Goal: Transaction & Acquisition: Purchase product/service

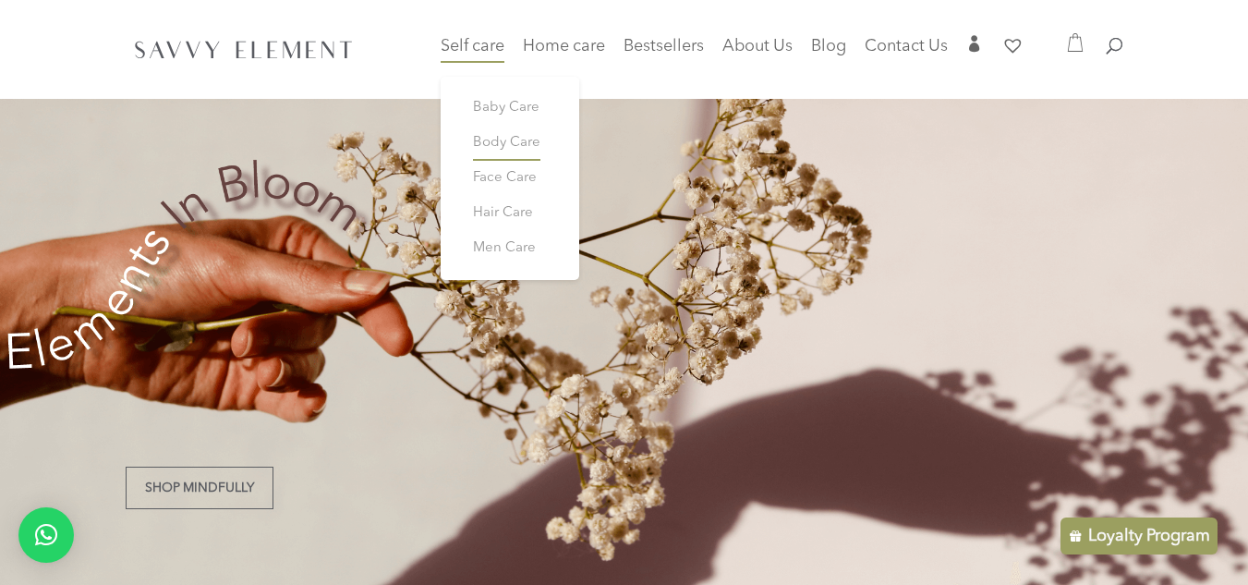
click at [506, 136] on span "Body Care" at bounding box center [506, 143] width 67 height 14
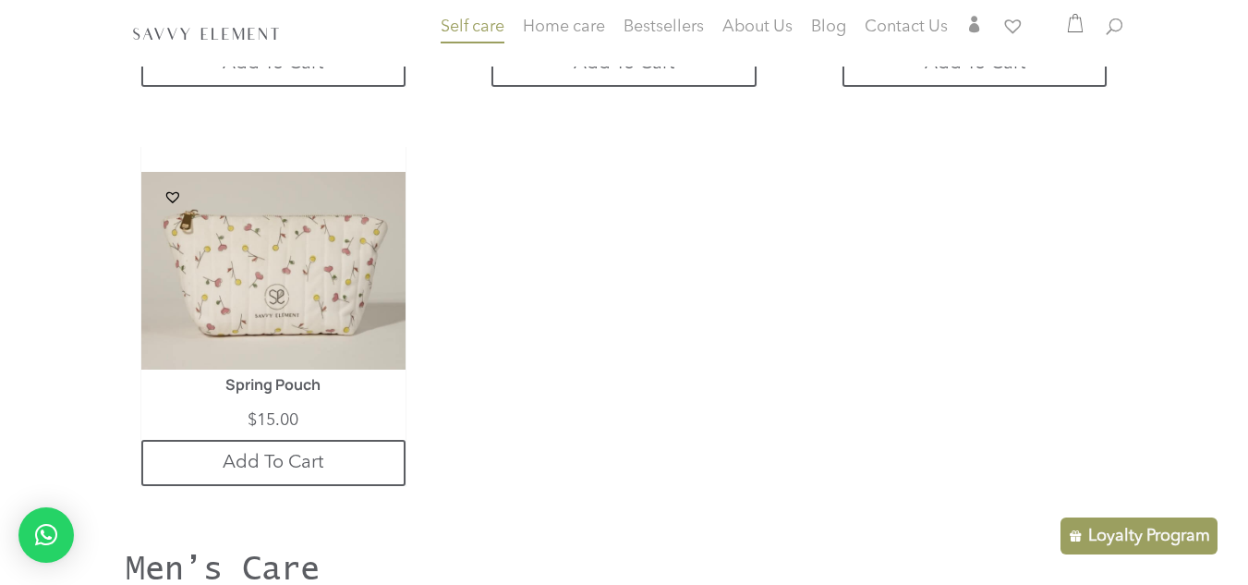
scroll to position [4355, 0]
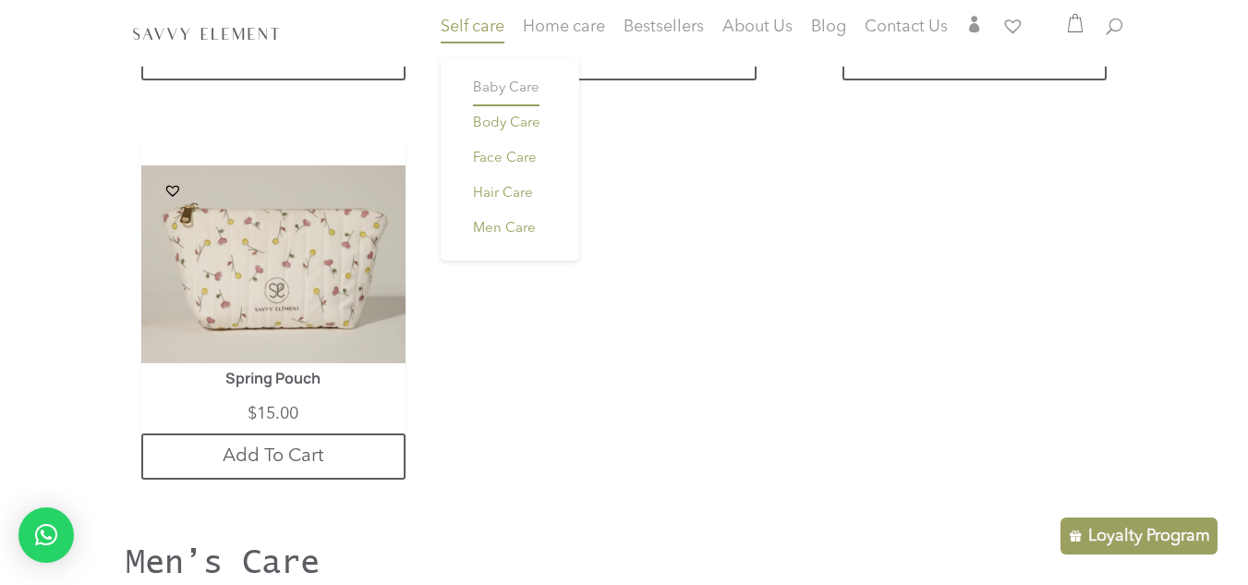
click at [485, 96] on link "Baby Care" at bounding box center [509, 88] width 111 height 35
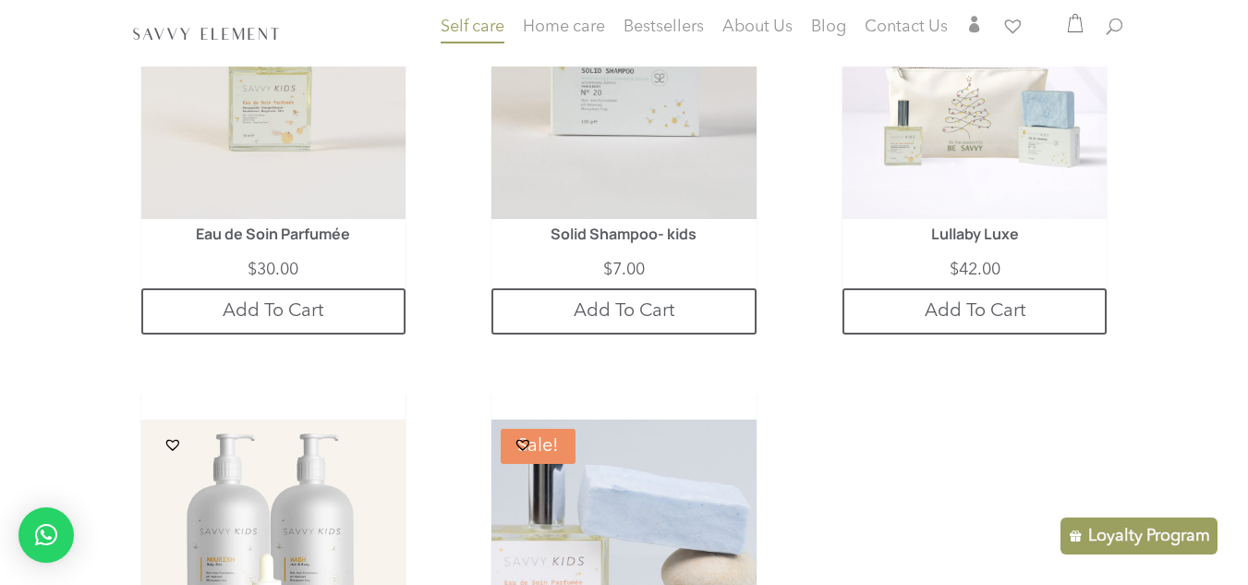
scroll to position [492, 0]
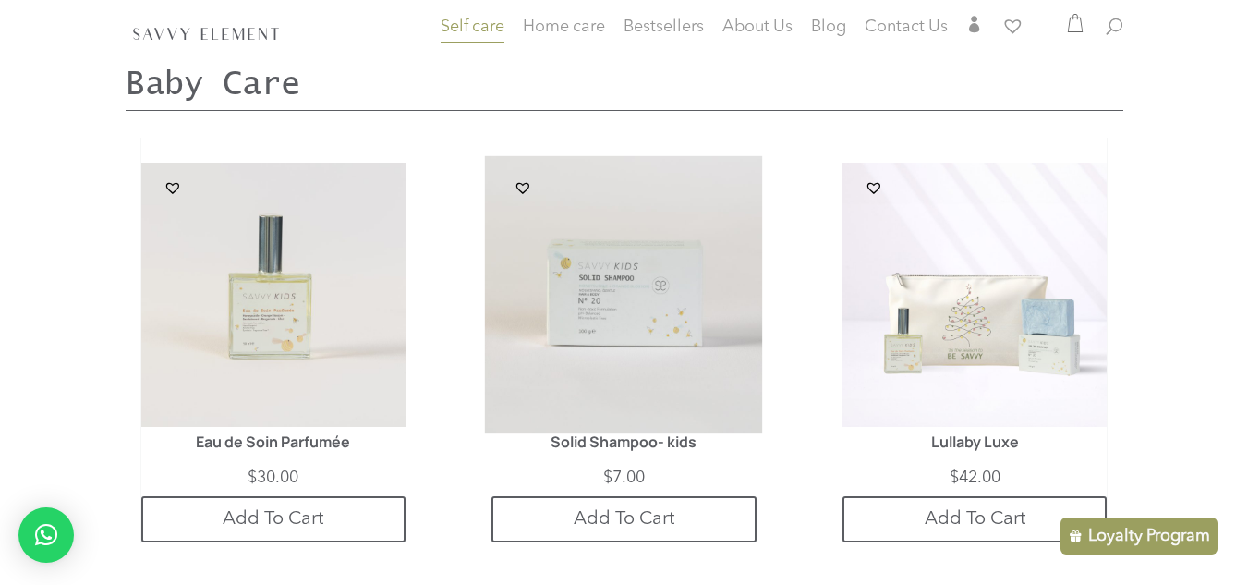
click at [547, 352] on img at bounding box center [624, 295] width 278 height 278
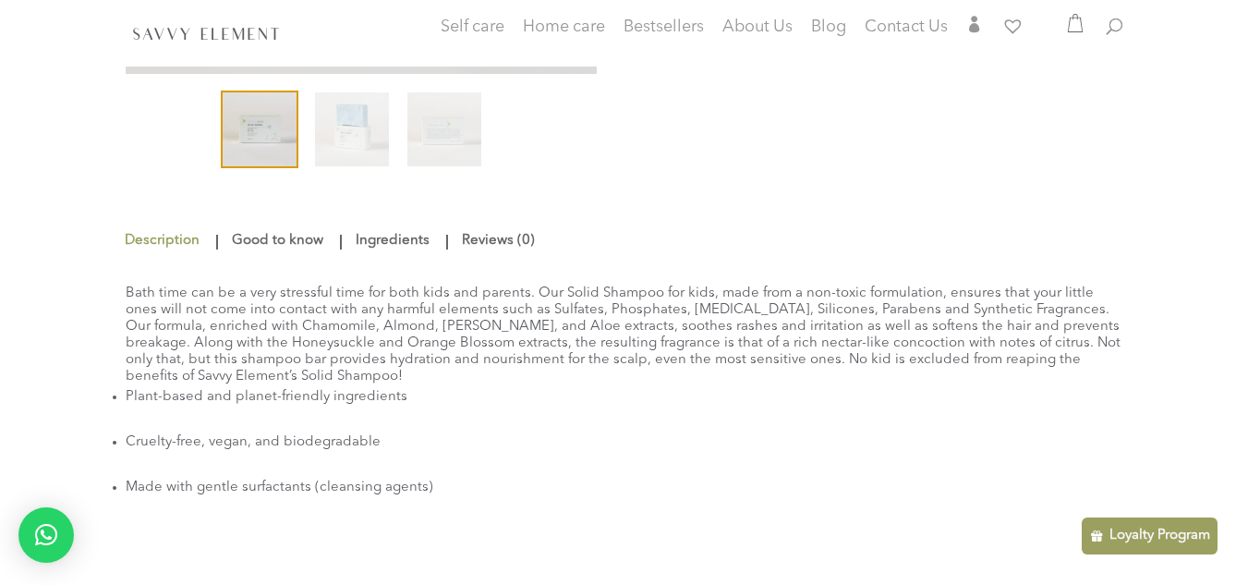
scroll to position [443, 0]
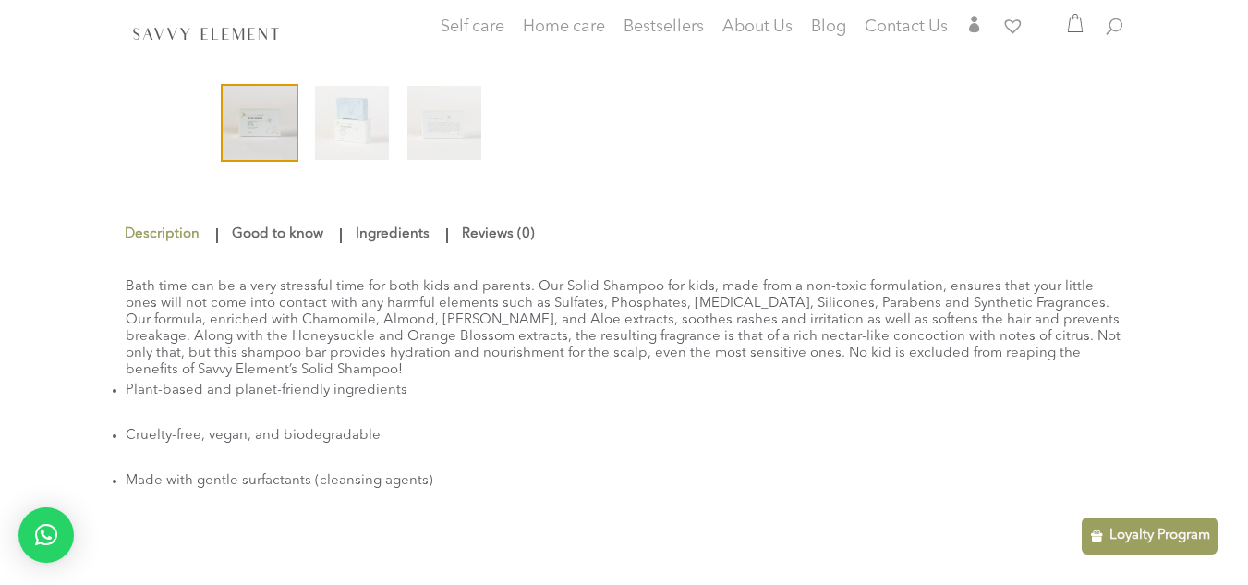
click at [361, 223] on link "Ingredients" at bounding box center [392, 234] width 83 height 33
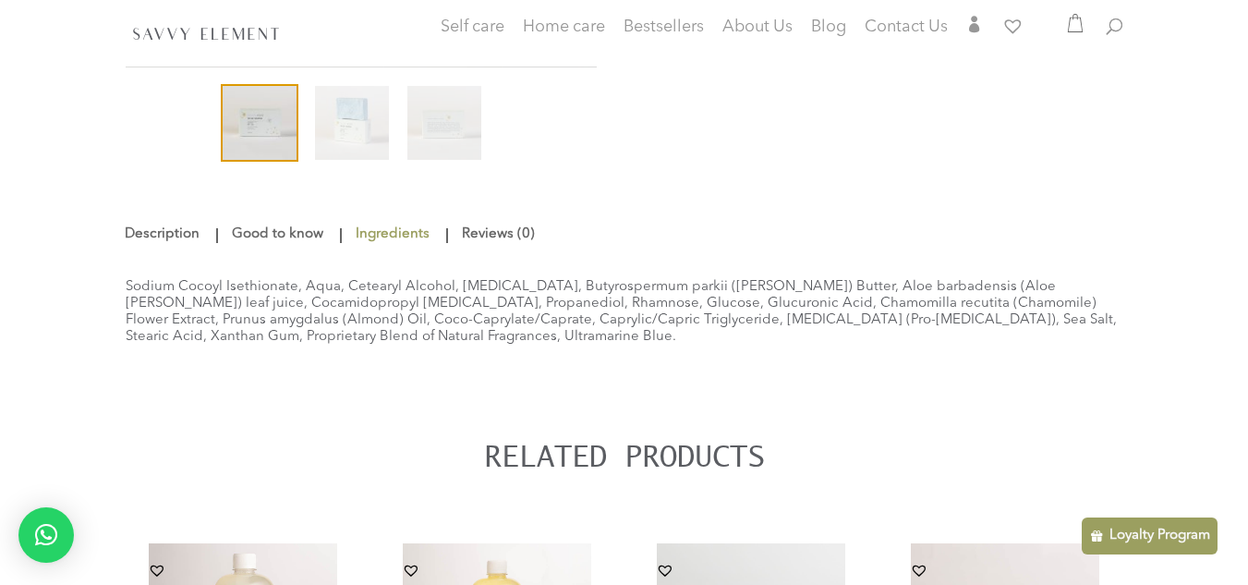
click at [262, 230] on link "Good to know" at bounding box center [277, 234] width 101 height 33
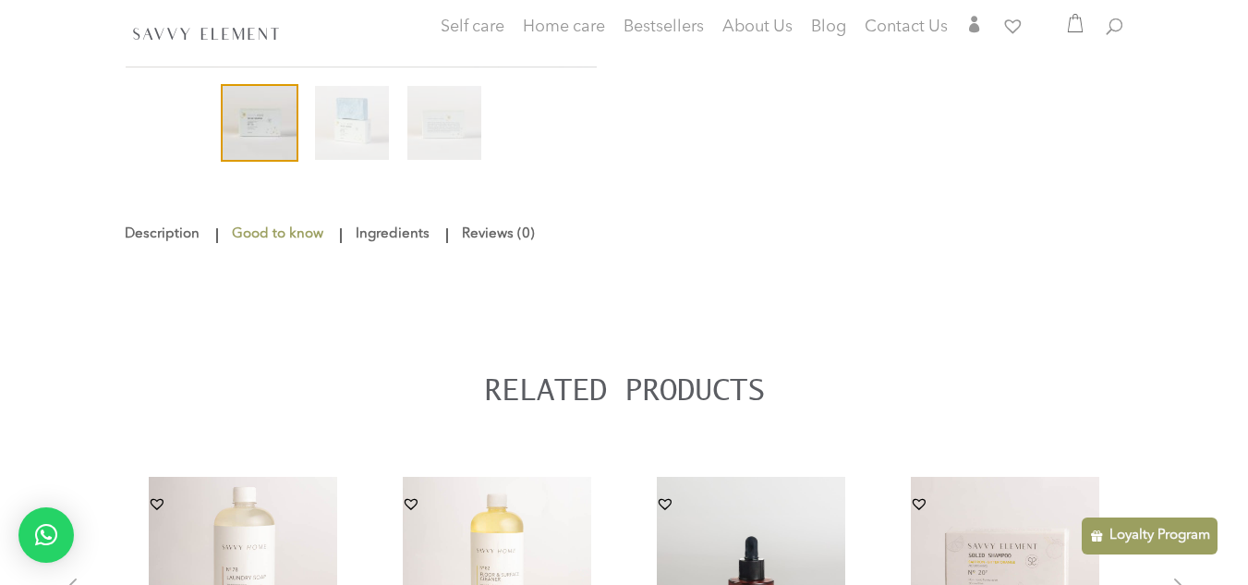
click at [328, 238] on link "Good to know" at bounding box center [277, 234] width 101 height 33
click at [364, 225] on link "Ingredients" at bounding box center [392, 234] width 83 height 33
